Goal: Task Accomplishment & Management: Complete application form

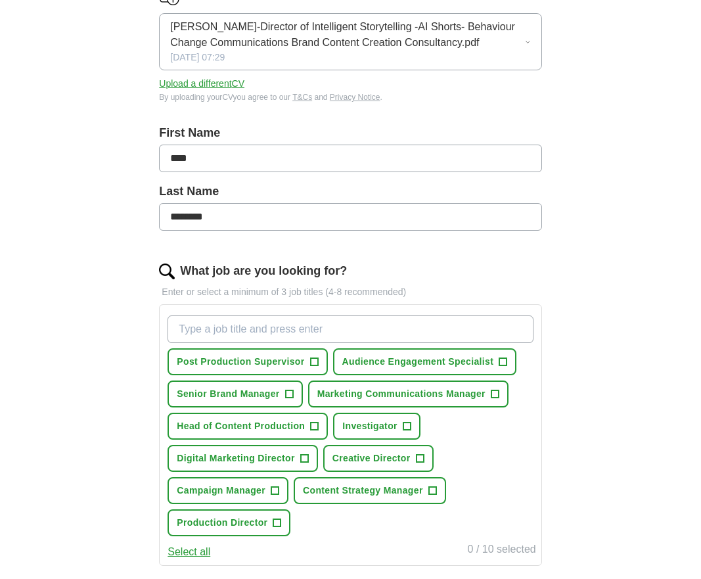
scroll to position [196, 0]
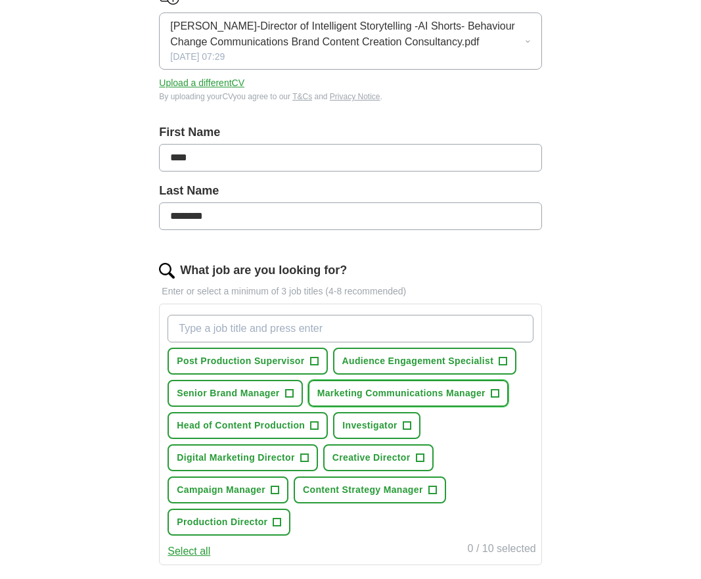
click at [495, 394] on span "+" at bounding box center [495, 393] width 8 height 11
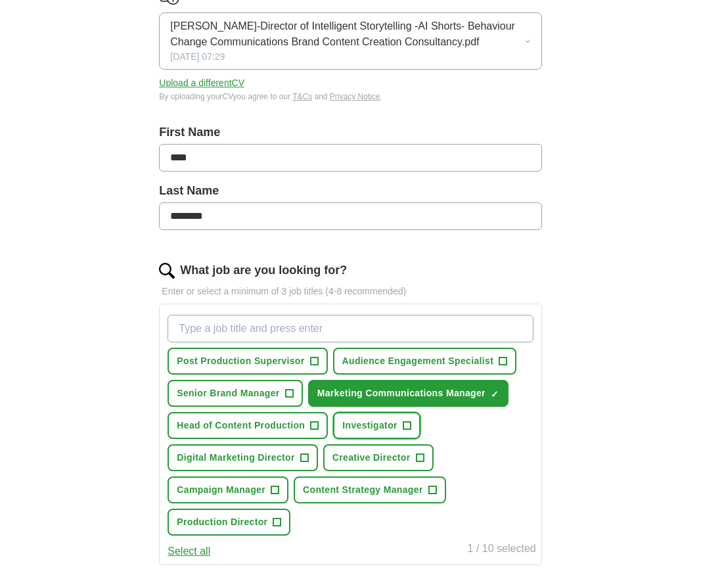
click at [408, 425] on span "+" at bounding box center [407, 425] width 8 height 11
click at [417, 456] on span "+" at bounding box center [420, 458] width 8 height 11
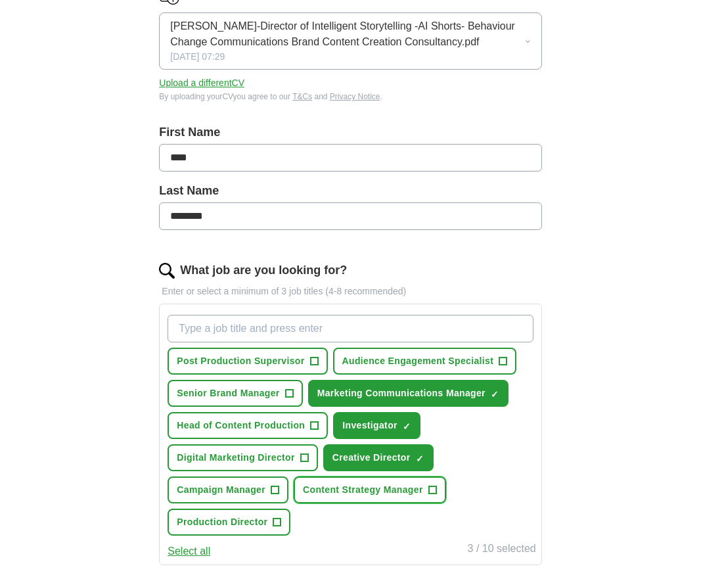
click at [432, 489] on span "+" at bounding box center [432, 490] width 8 height 11
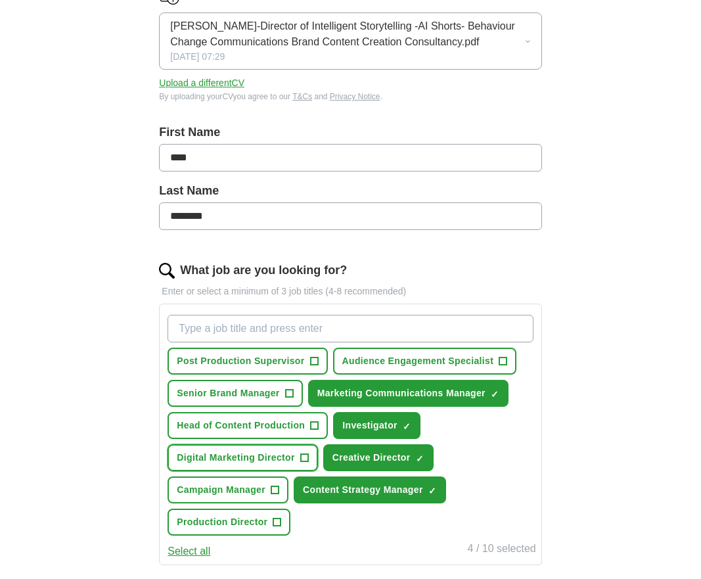
click at [296, 454] on button "Digital Marketing Director +" at bounding box center [243, 457] width 150 height 27
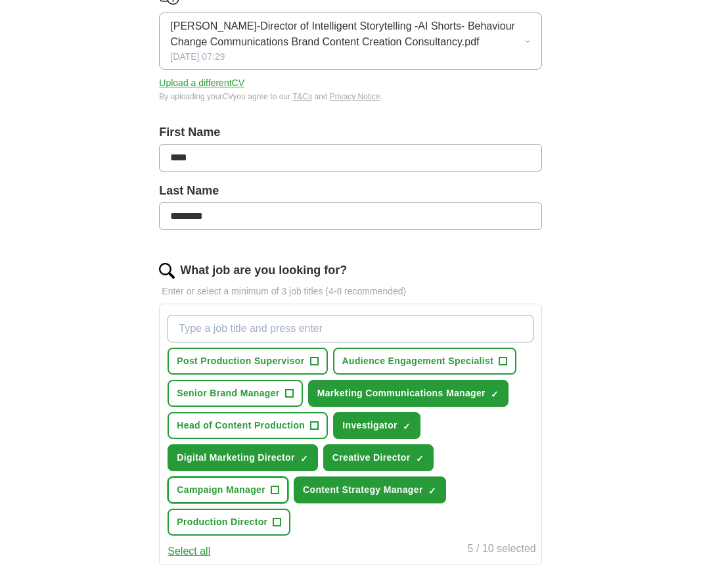
click at [273, 493] on span "+" at bounding box center [275, 490] width 8 height 11
click at [190, 555] on button "Select all" at bounding box center [189, 551] width 43 height 16
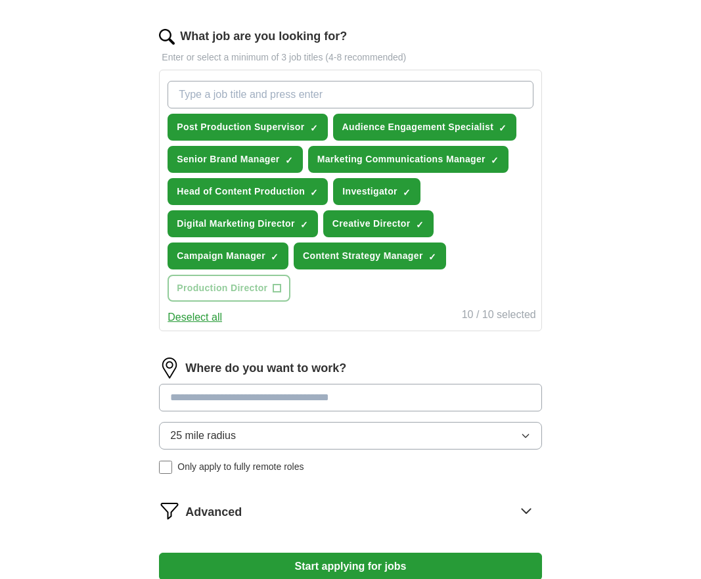
scroll to position [570, 0]
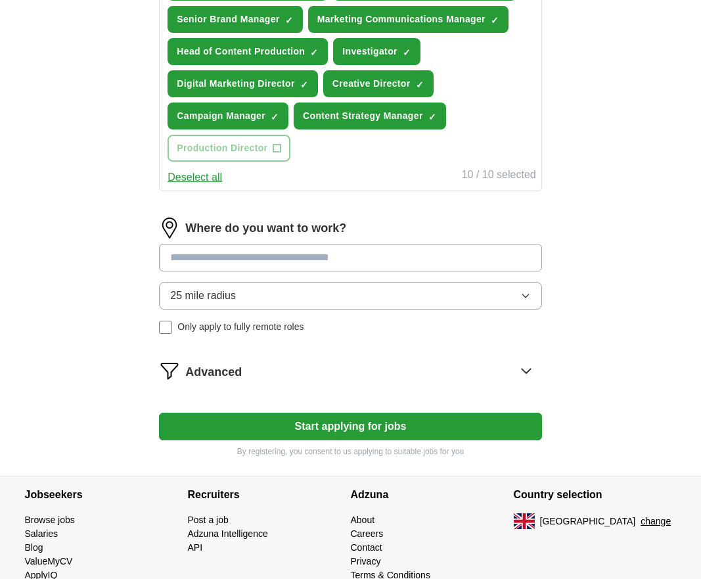
click at [232, 263] on input at bounding box center [350, 258] width 382 height 28
type input "*"
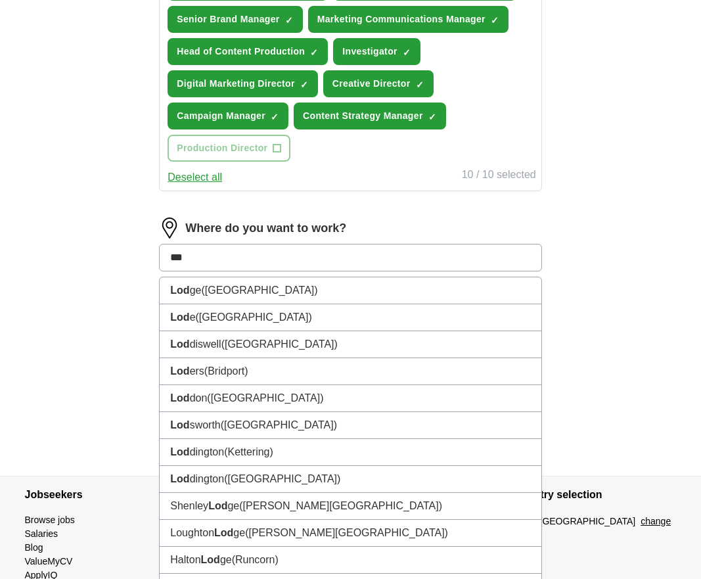
type input "**"
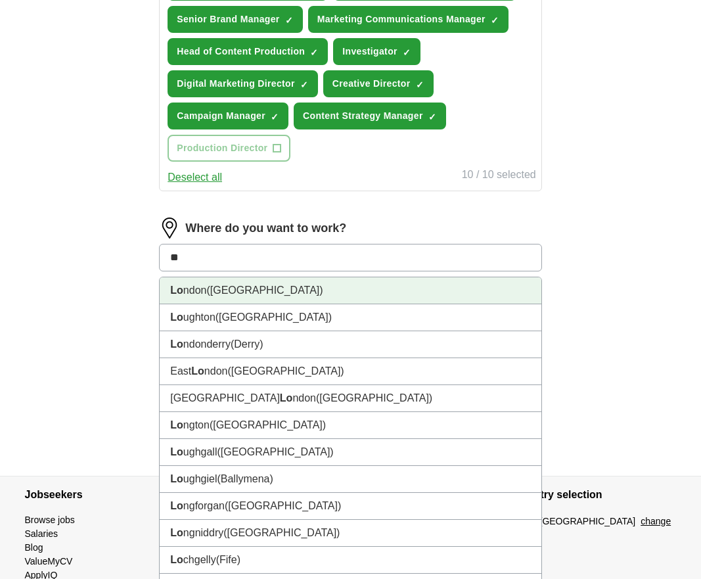
click at [248, 297] on li "Lo ndon ([GEOGRAPHIC_DATA])" at bounding box center [350, 290] width 381 height 27
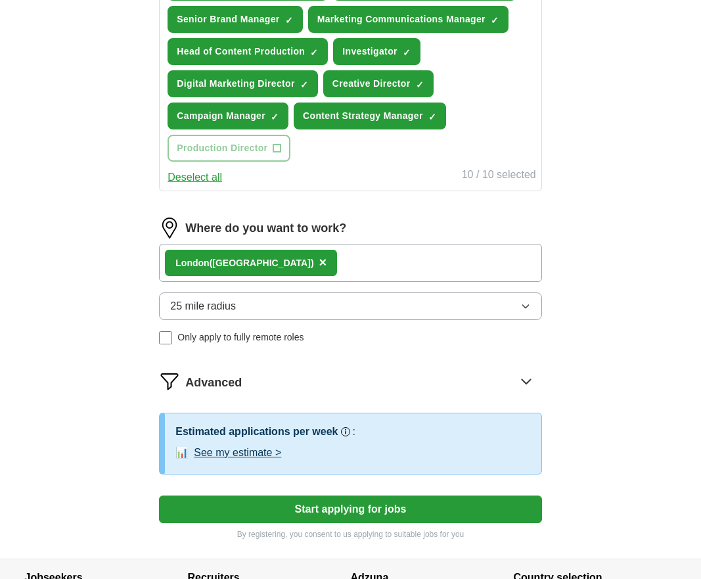
click at [282, 254] on div "Lo ndon ([GEOGRAPHIC_DATA]) ×" at bounding box center [350, 263] width 382 height 38
click at [281, 263] on div "Lo ndon ([GEOGRAPHIC_DATA]) ×" at bounding box center [350, 263] width 382 height 38
click at [261, 266] on div "Lo ndon ([GEOGRAPHIC_DATA]) ×" at bounding box center [350, 263] width 382 height 38
click at [252, 306] on button "25 mile radius" at bounding box center [350, 306] width 382 height 28
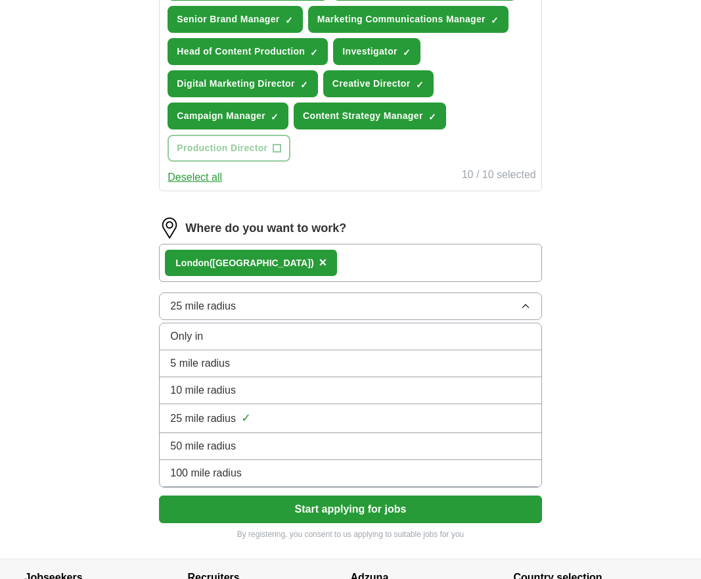
click at [238, 358] on div "5 mile radius" at bounding box center [350, 363] width 360 height 16
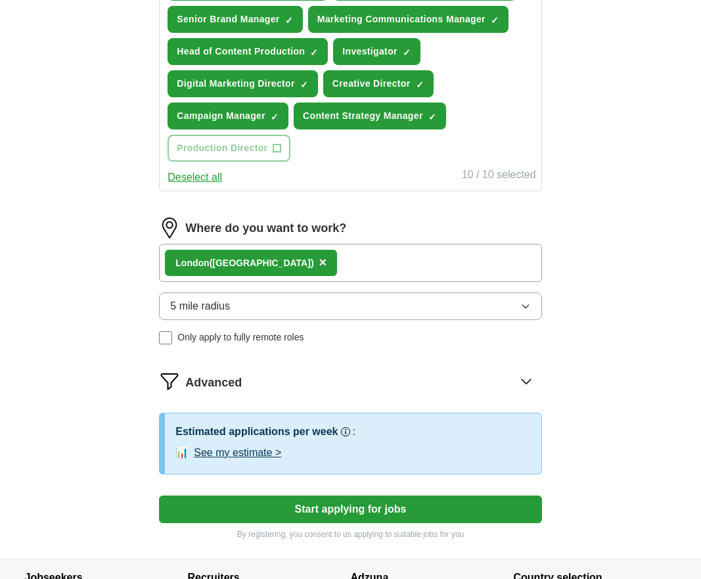
click at [240, 307] on button "5 mile radius" at bounding box center [350, 306] width 382 height 28
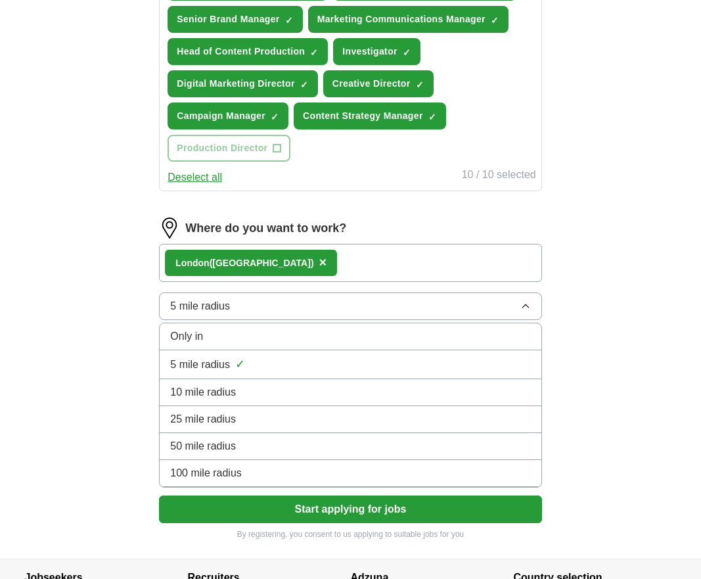
click at [221, 402] on li "10 mile radius" at bounding box center [350, 392] width 381 height 27
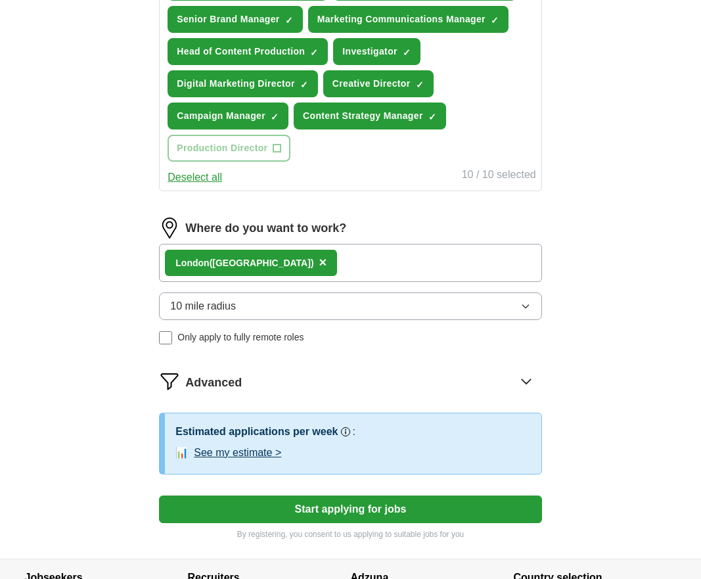
click at [411, 312] on button "10 mile radius" at bounding box center [350, 306] width 382 height 28
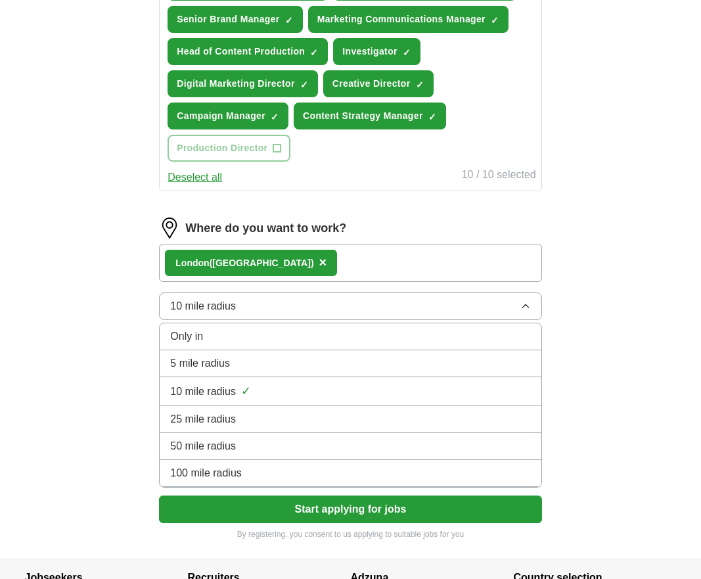
click at [258, 400] on li "10 mile radius ✓" at bounding box center [350, 391] width 381 height 29
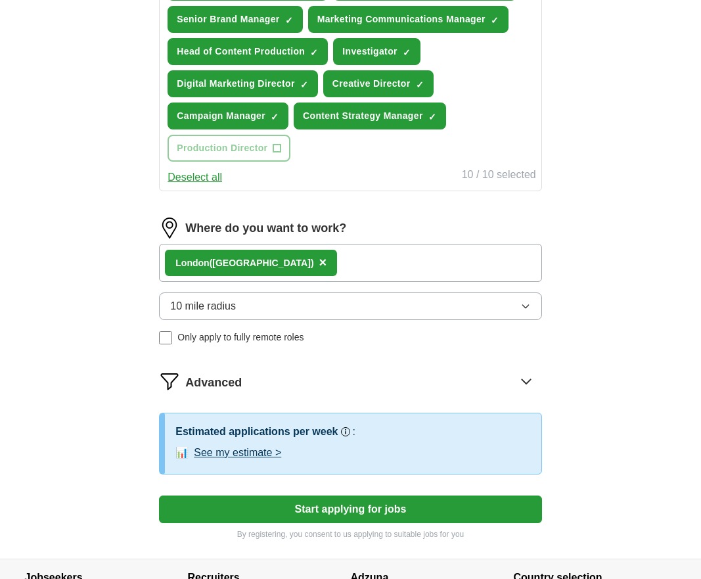
click at [97, 426] on div "ApplyIQ Let ApplyIQ do the hard work of searching and applying for jobs. Just t…" at bounding box center [350, 14] width 673 height 1088
click at [181, 309] on span "10 mile radius" at bounding box center [203, 306] width 66 height 16
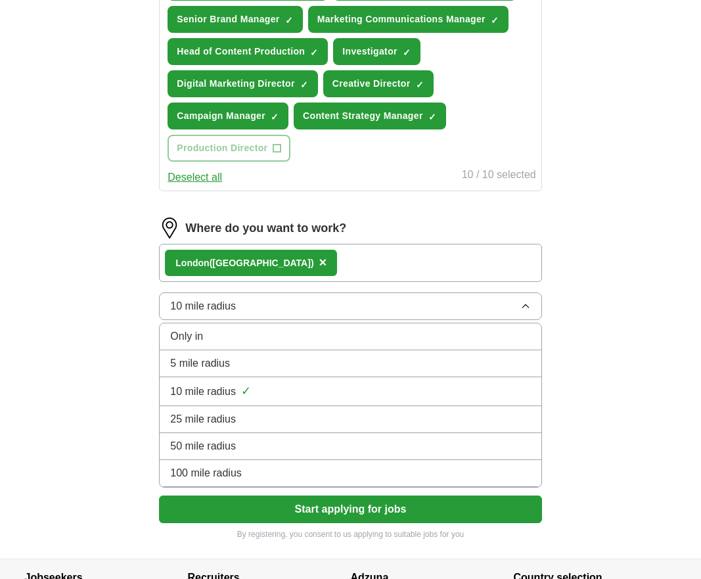
click at [190, 414] on span "25 mile radius" at bounding box center [203, 419] width 66 height 16
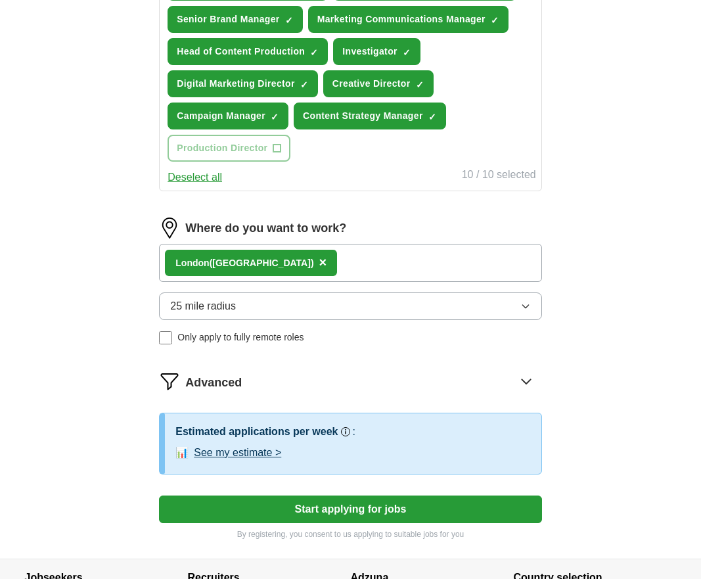
click at [220, 449] on button "See my estimate >" at bounding box center [237, 453] width 87 height 16
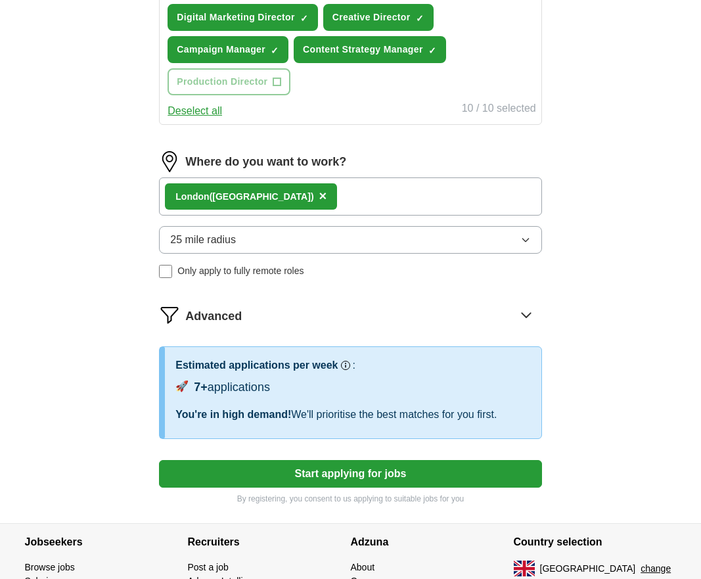
scroll to position [625, 0]
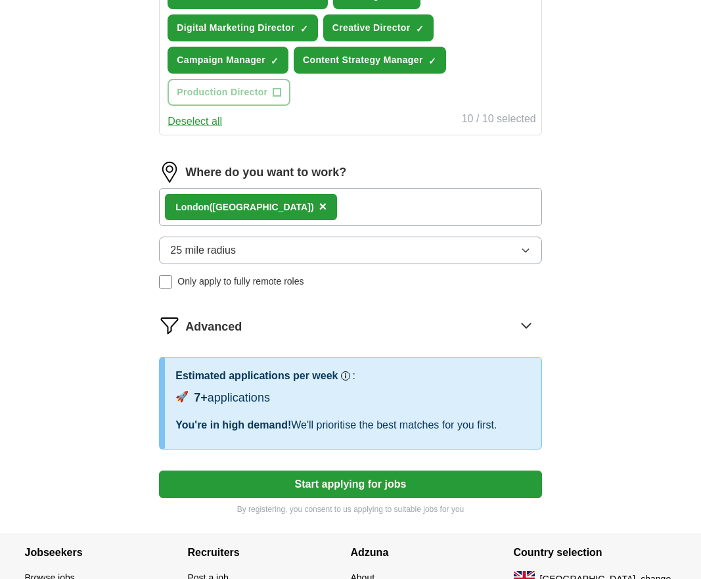
click at [319, 208] on span "×" at bounding box center [323, 206] width 8 height 14
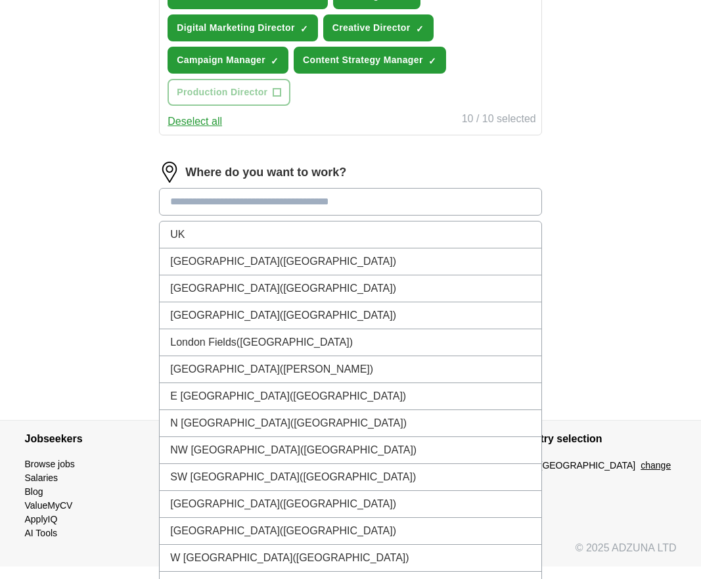
click at [239, 219] on div "Where do you want to work? [GEOGRAPHIC_DATA] [GEOGRAPHIC_DATA] ([GEOGRAPHIC_DAT…" at bounding box center [350, 225] width 382 height 127
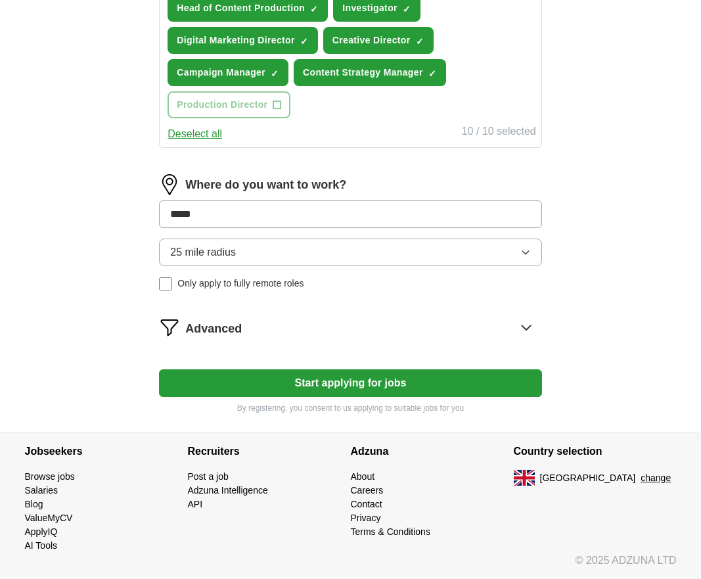
scroll to position [613, 0]
type input "*"
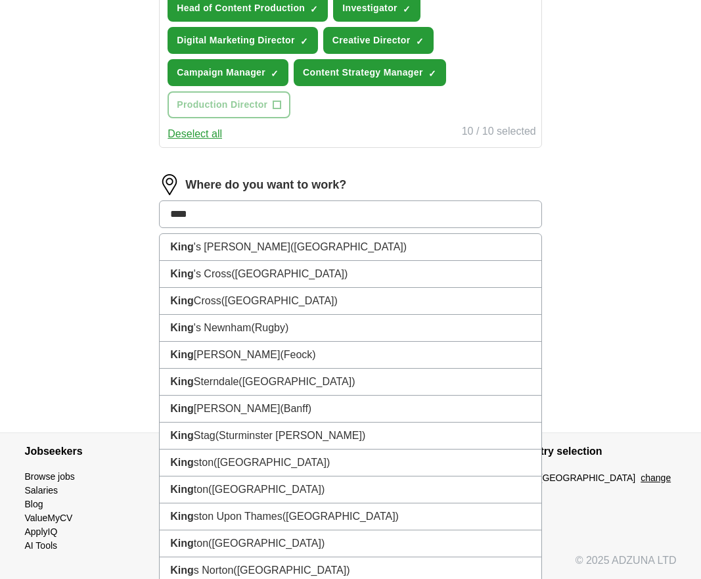
scroll to position [625, 0]
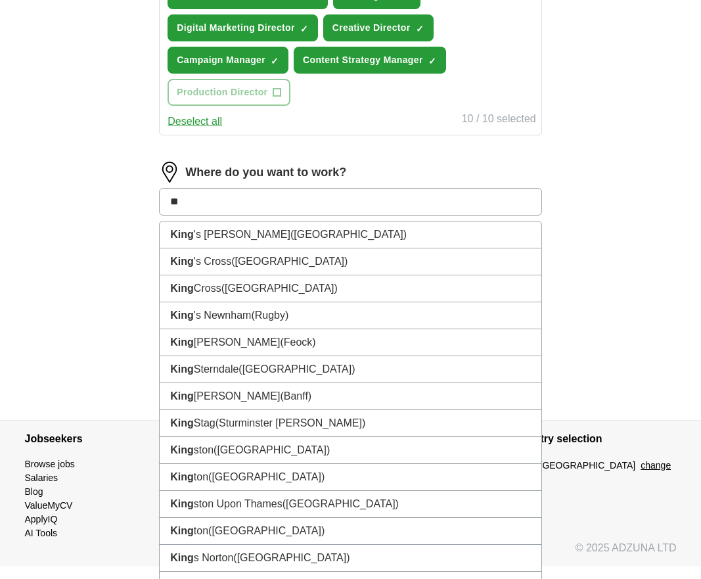
type input "*"
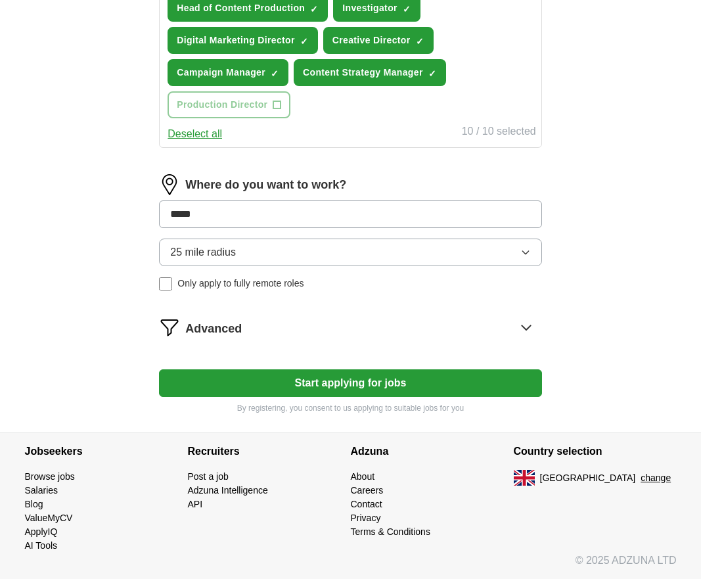
type input "******"
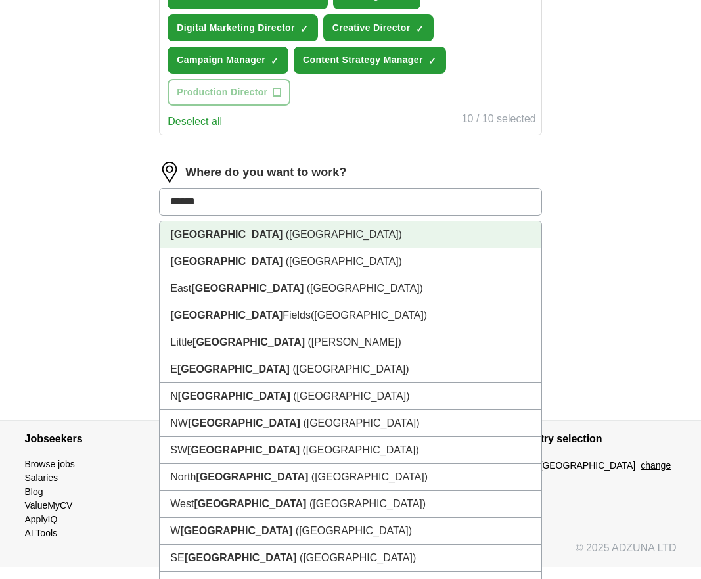
click at [258, 240] on li "[GEOGRAPHIC_DATA] ([GEOGRAPHIC_DATA])" at bounding box center [350, 234] width 381 height 27
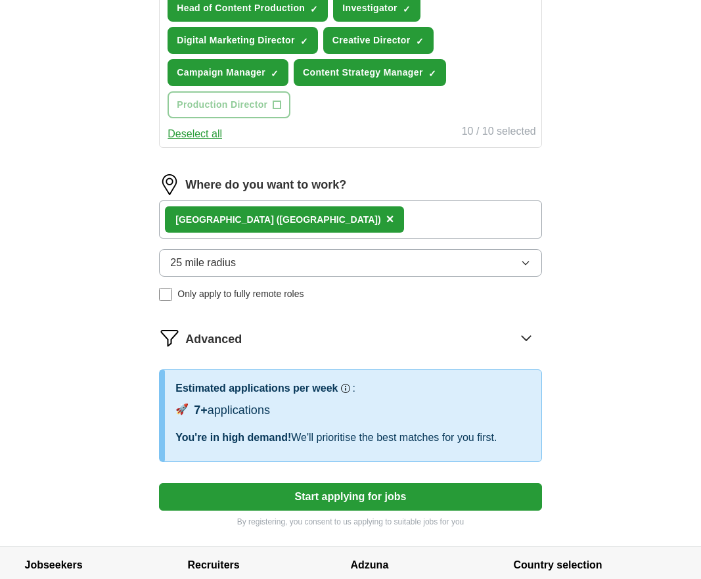
click at [235, 504] on button "Start applying for jobs" at bounding box center [350, 497] width 382 height 28
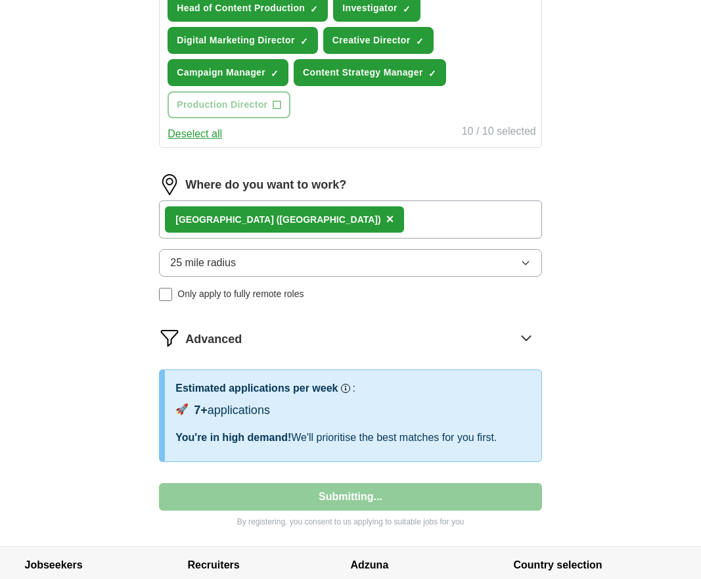
select select "**"
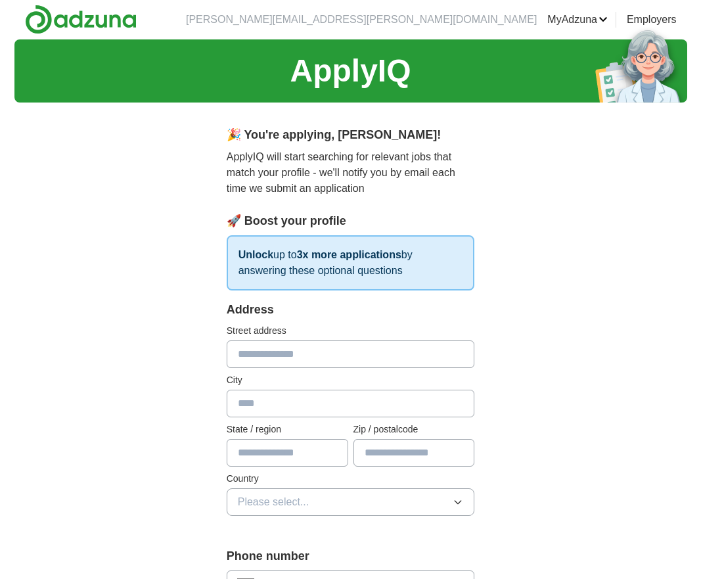
scroll to position [0, 0]
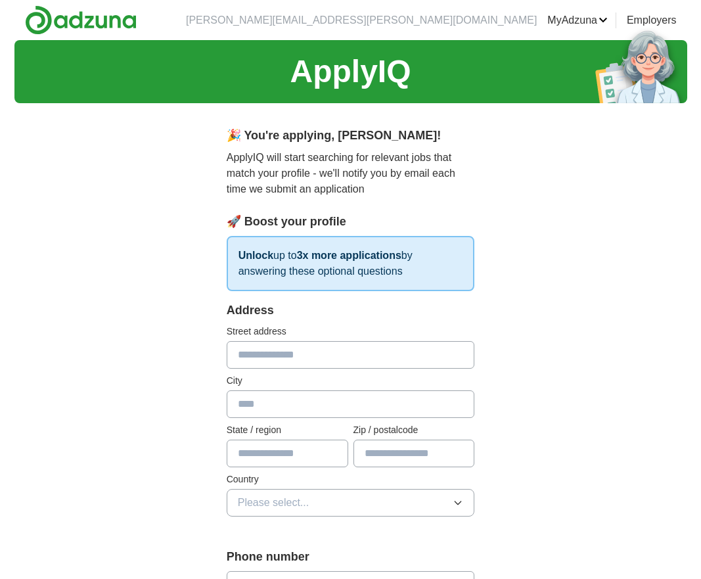
click at [267, 361] on input "text" at bounding box center [351, 355] width 248 height 28
type input "**********"
type input "******"
type input "*******"
click at [273, 498] on span "Please select..." at bounding box center [274, 503] width 72 height 16
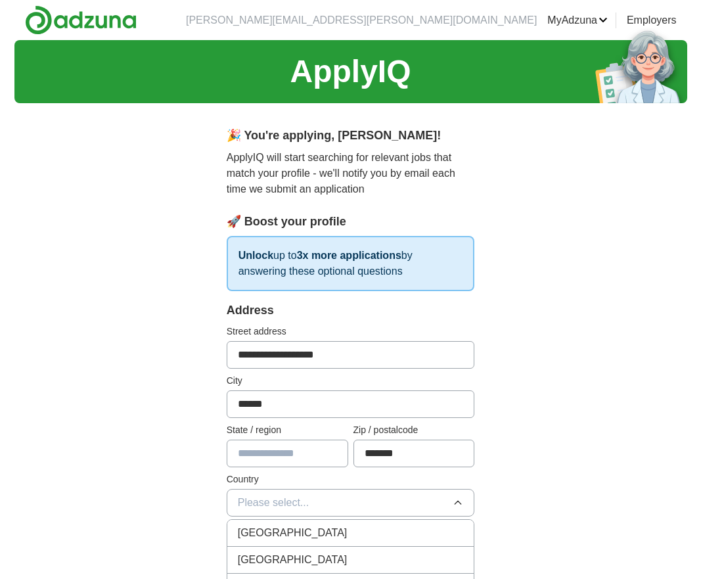
click at [275, 535] on span "[GEOGRAPHIC_DATA]" at bounding box center [293, 533] width 110 height 16
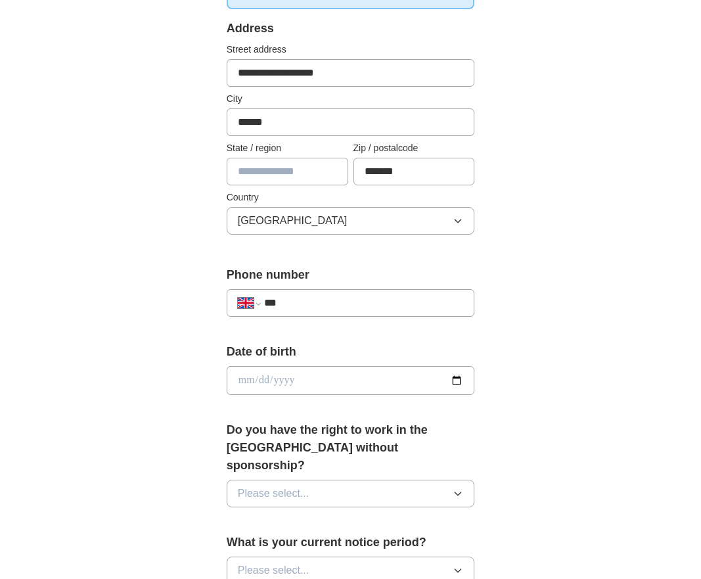
scroll to position [327, 0]
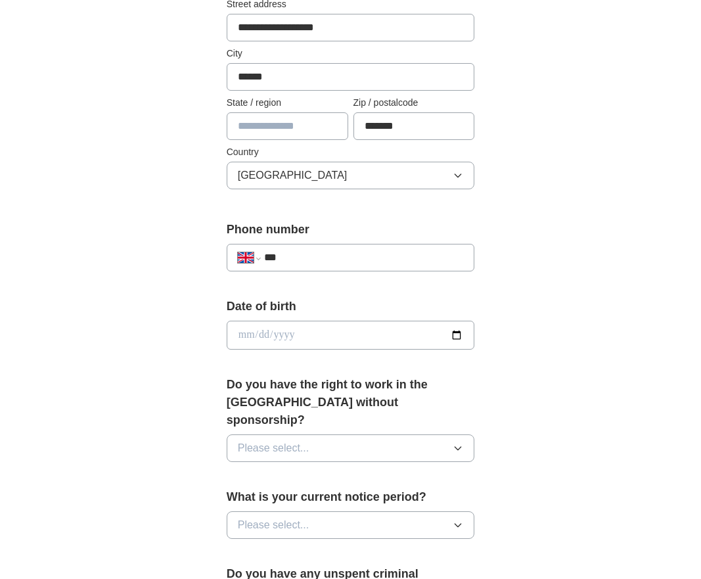
click at [280, 348] on input "date" at bounding box center [351, 335] width 248 height 29
click at [317, 249] on div "**********" at bounding box center [351, 258] width 248 height 28
click at [317, 257] on input "***" at bounding box center [364, 258] width 200 height 16
type input "**********"
click at [340, 321] on input "date" at bounding box center [351, 335] width 248 height 29
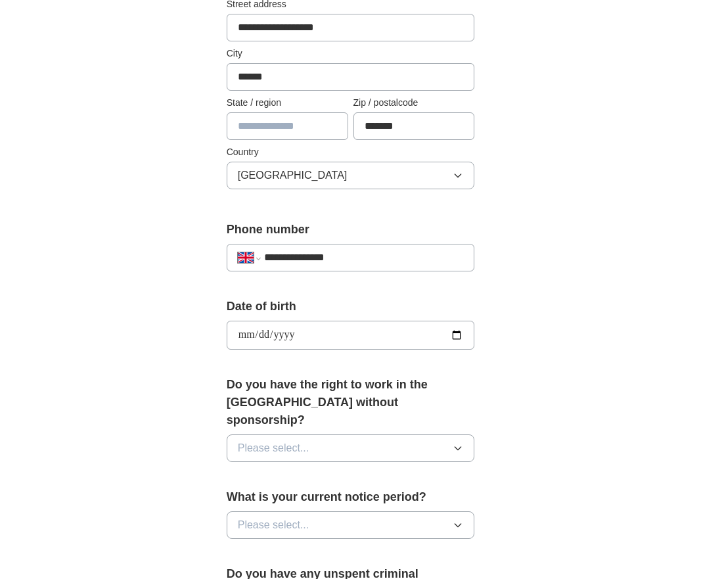
type input "**********"
click at [286, 440] on span "Please select..." at bounding box center [274, 448] width 72 height 16
click at [283, 470] on div "Yes" at bounding box center [351, 478] width 226 height 16
click at [285, 517] on span "Please select..." at bounding box center [274, 525] width 72 height 16
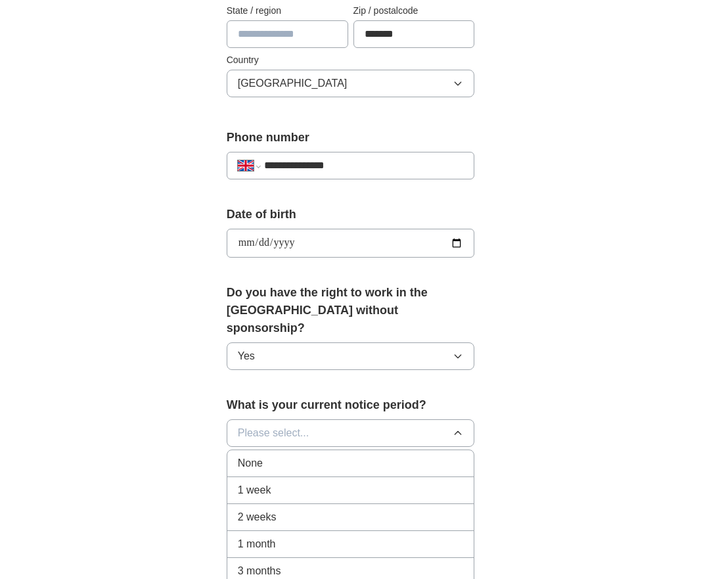
scroll to position [474, 0]
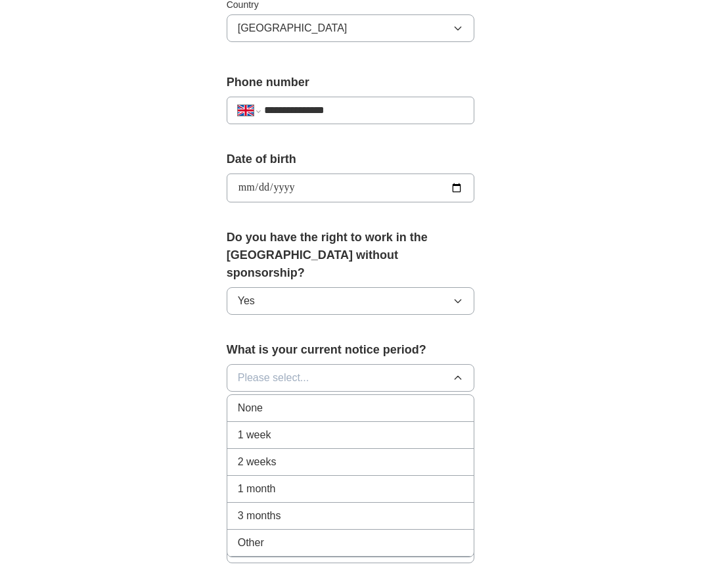
click at [290, 400] on div "None" at bounding box center [351, 408] width 226 height 16
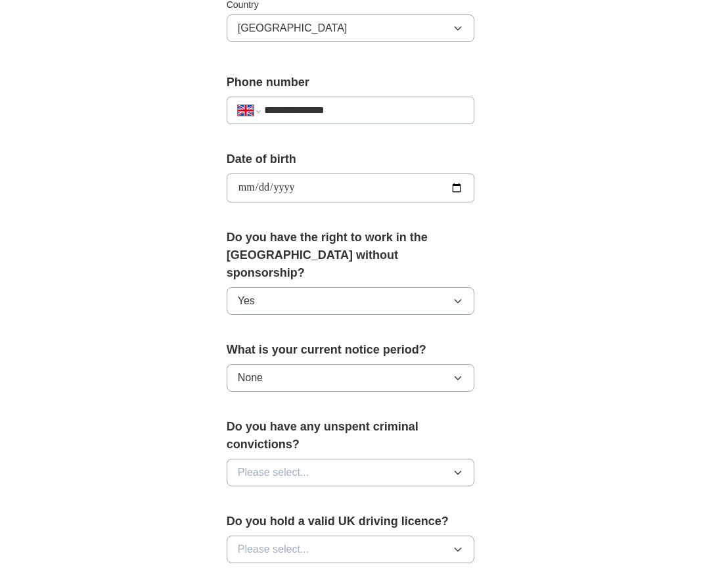
click at [283, 459] on button "Please select..." at bounding box center [351, 473] width 248 height 28
click at [272, 522] on div "No" at bounding box center [351, 530] width 226 height 16
click at [272, 541] on span "Please select..." at bounding box center [274, 549] width 72 height 16
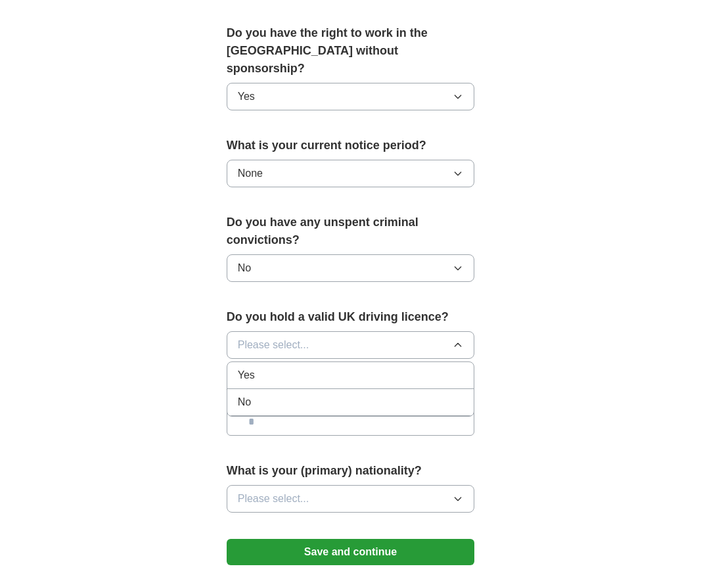
scroll to position [699, 0]
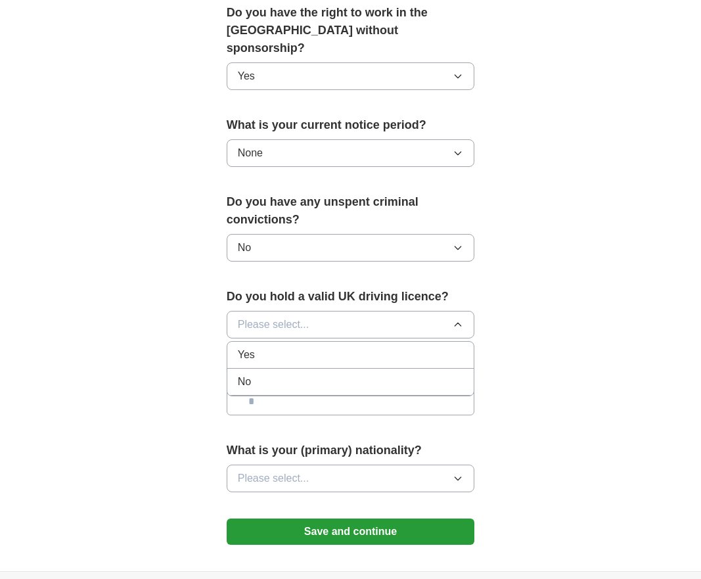
click at [278, 374] on div "No" at bounding box center [351, 382] width 226 height 16
click at [258, 388] on input "text" at bounding box center [351, 402] width 248 height 28
click at [263, 388] on input "*******" at bounding box center [351, 402] width 248 height 28
type input "*******"
click at [289, 470] on span "Please select..." at bounding box center [274, 478] width 72 height 16
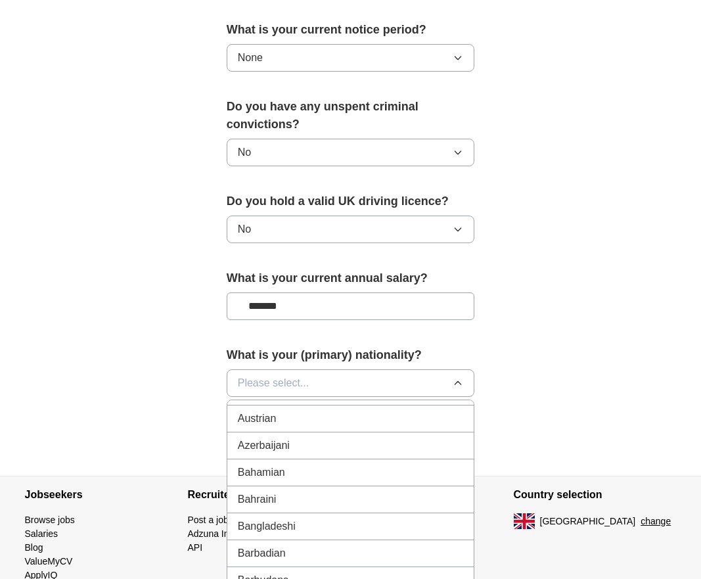
scroll to position [860, 0]
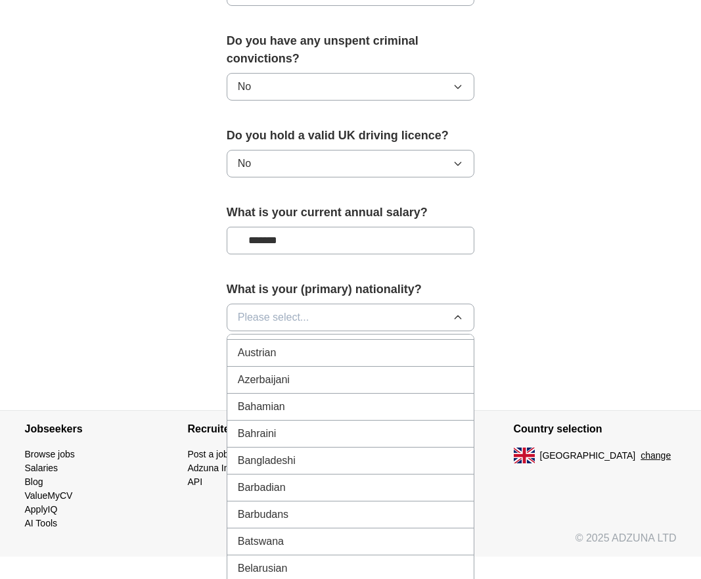
click at [364, 304] on button "Please select..." at bounding box center [351, 318] width 248 height 28
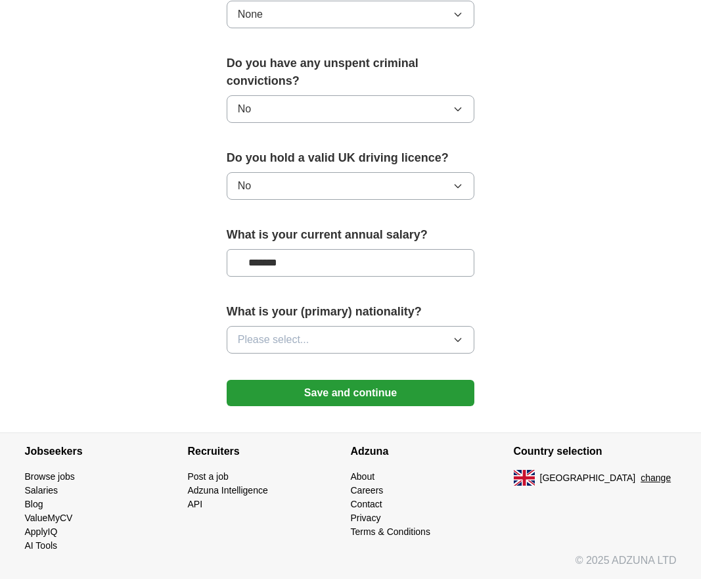
scroll to position [820, 0]
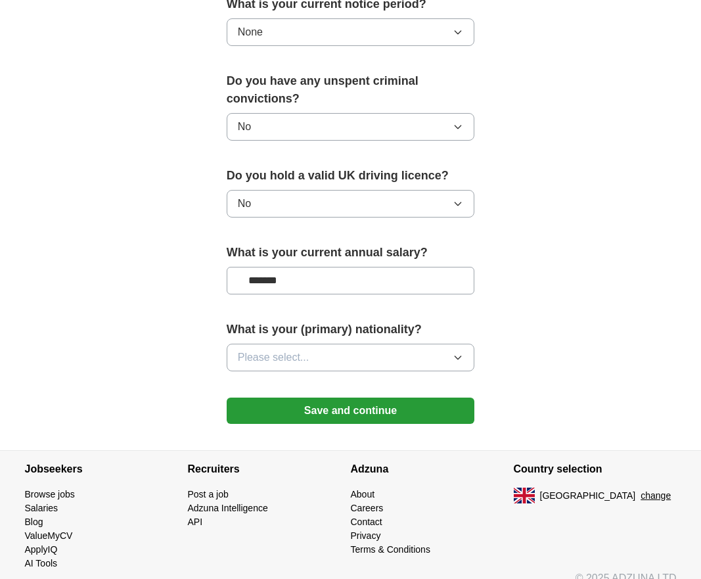
click at [344, 344] on button "Please select..." at bounding box center [351, 358] width 248 height 28
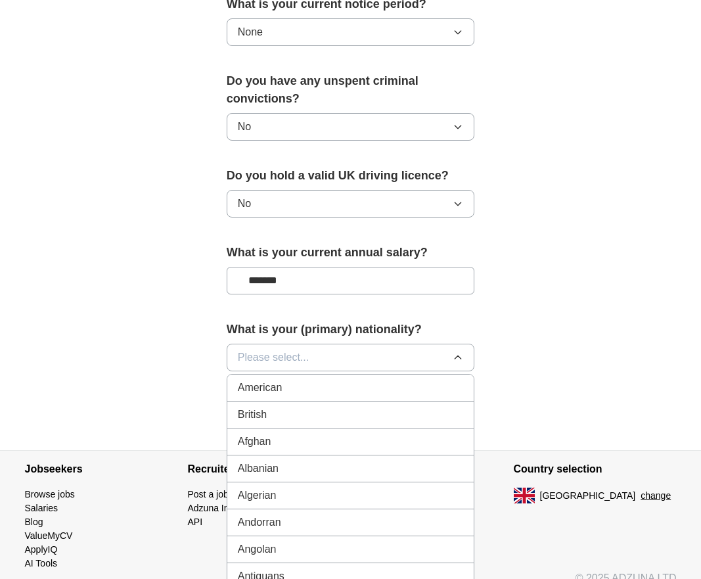
scroll to position [860, 0]
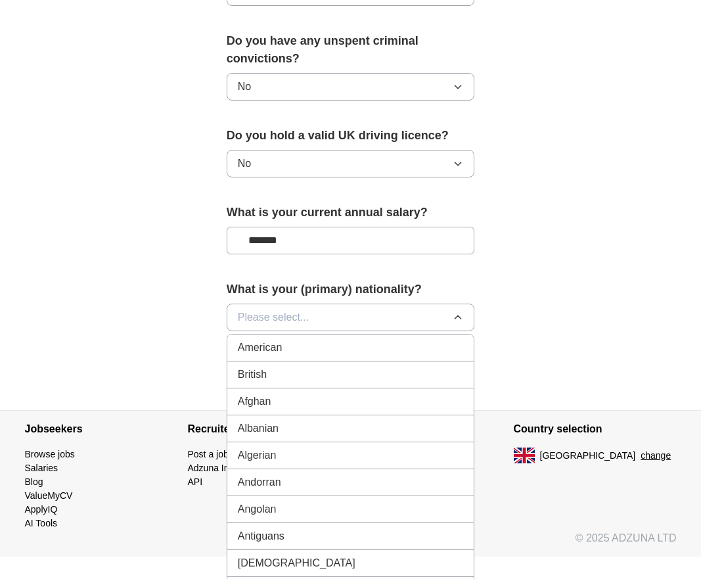
click at [324, 361] on li "British" at bounding box center [350, 374] width 247 height 27
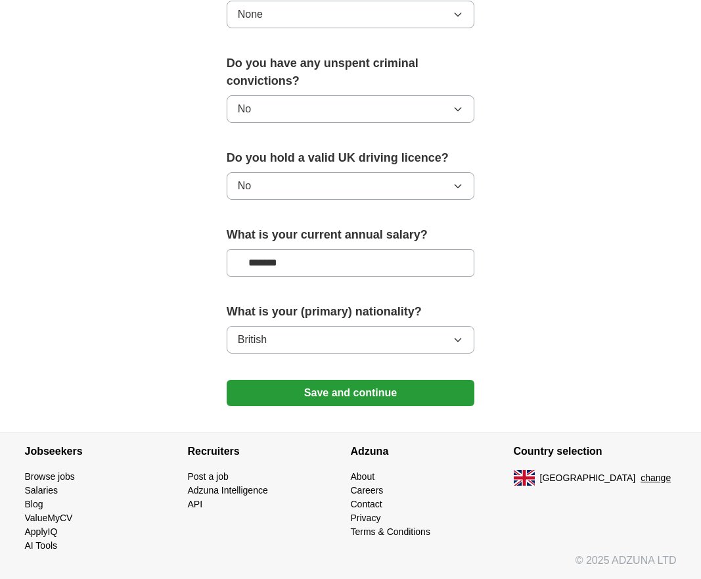
scroll to position [820, 0]
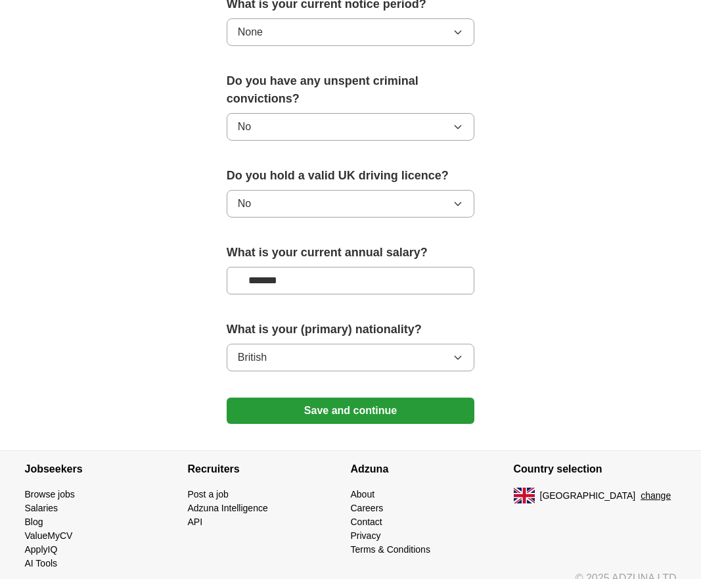
click at [311, 397] on button "Save and continue" at bounding box center [351, 410] width 248 height 26
